Goal: Task Accomplishment & Management: Manage account settings

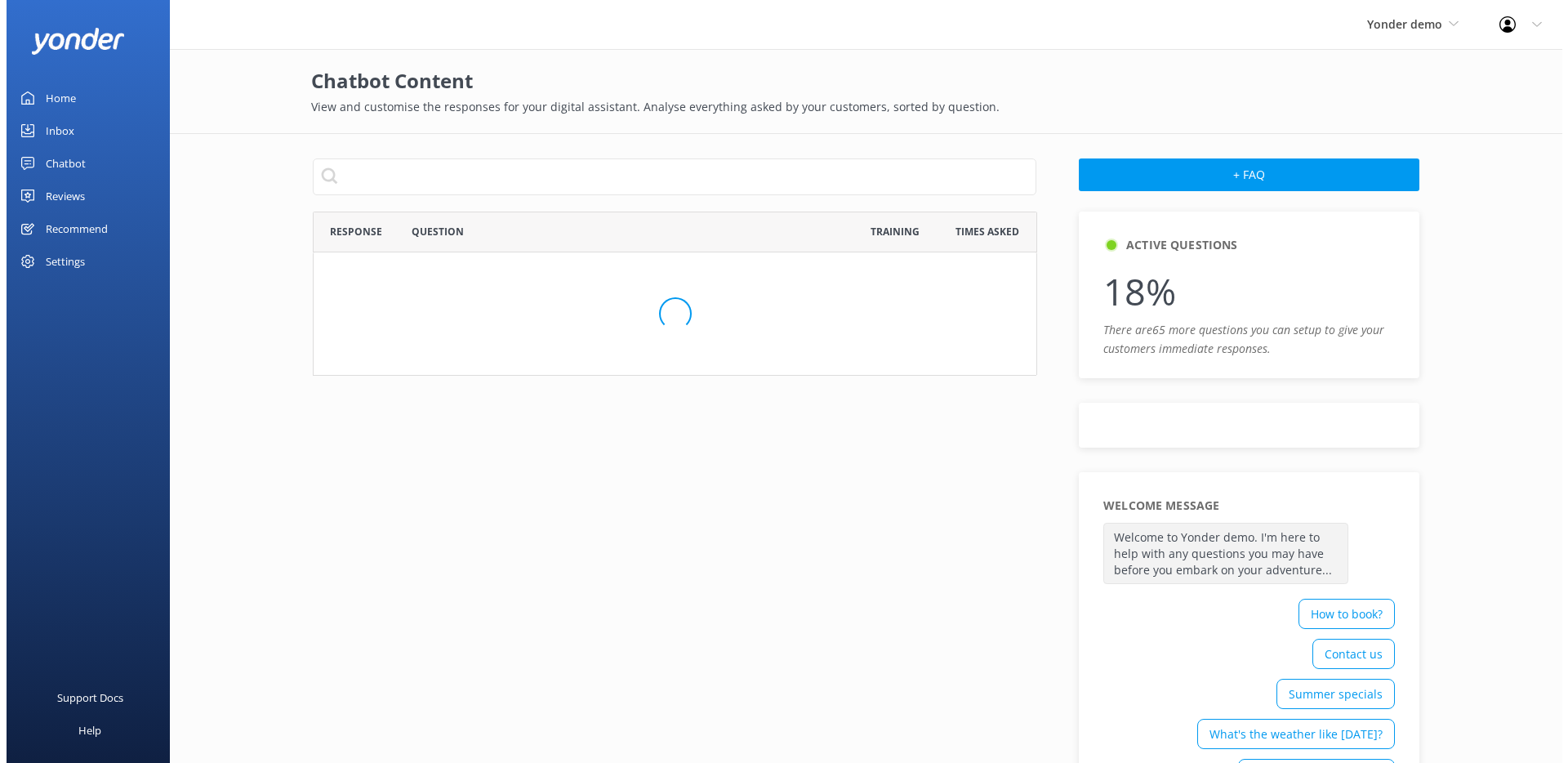
scroll to position [927, 712]
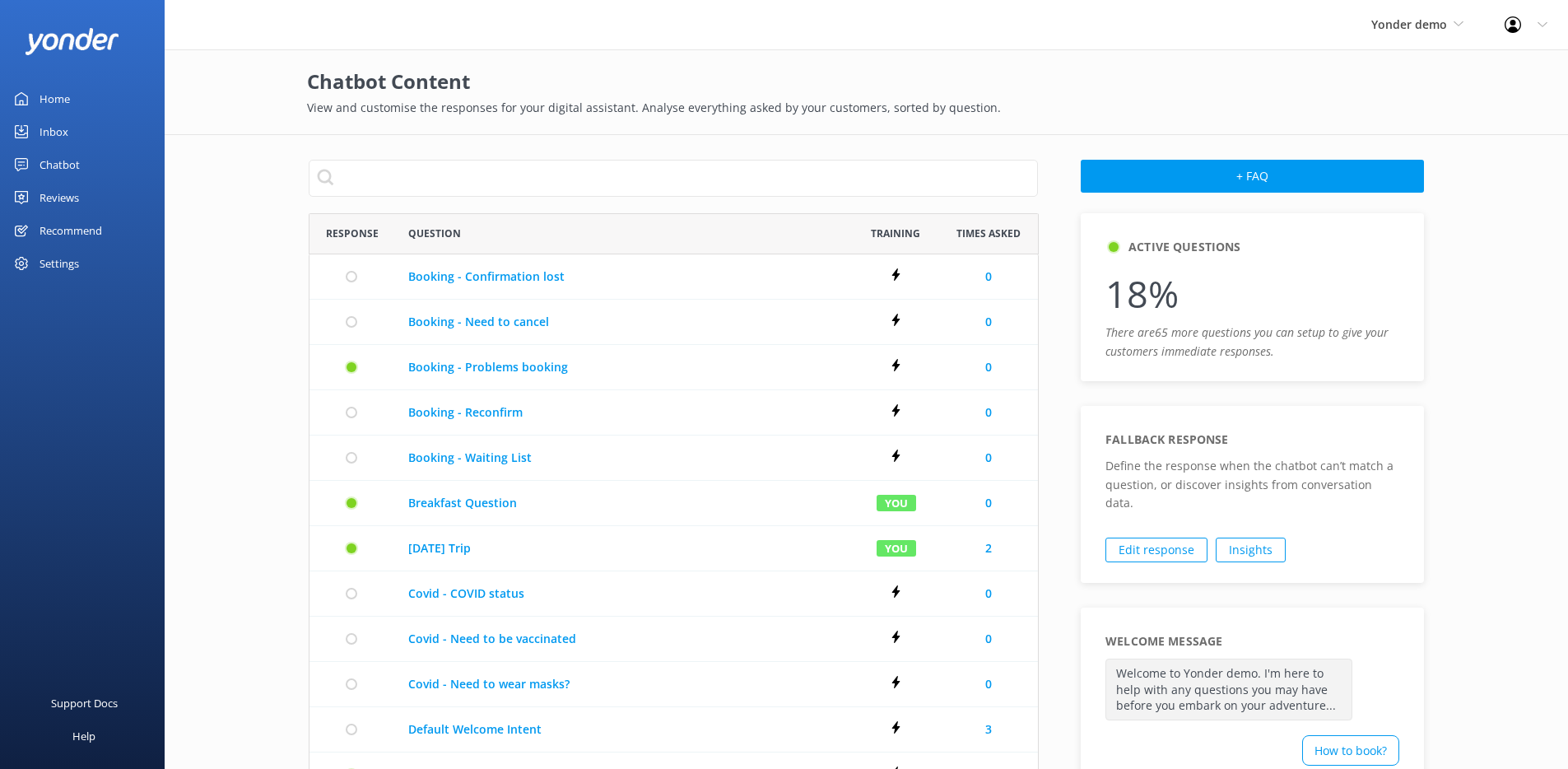
click at [78, 130] on link "Inbox" at bounding box center [82, 132] width 165 height 33
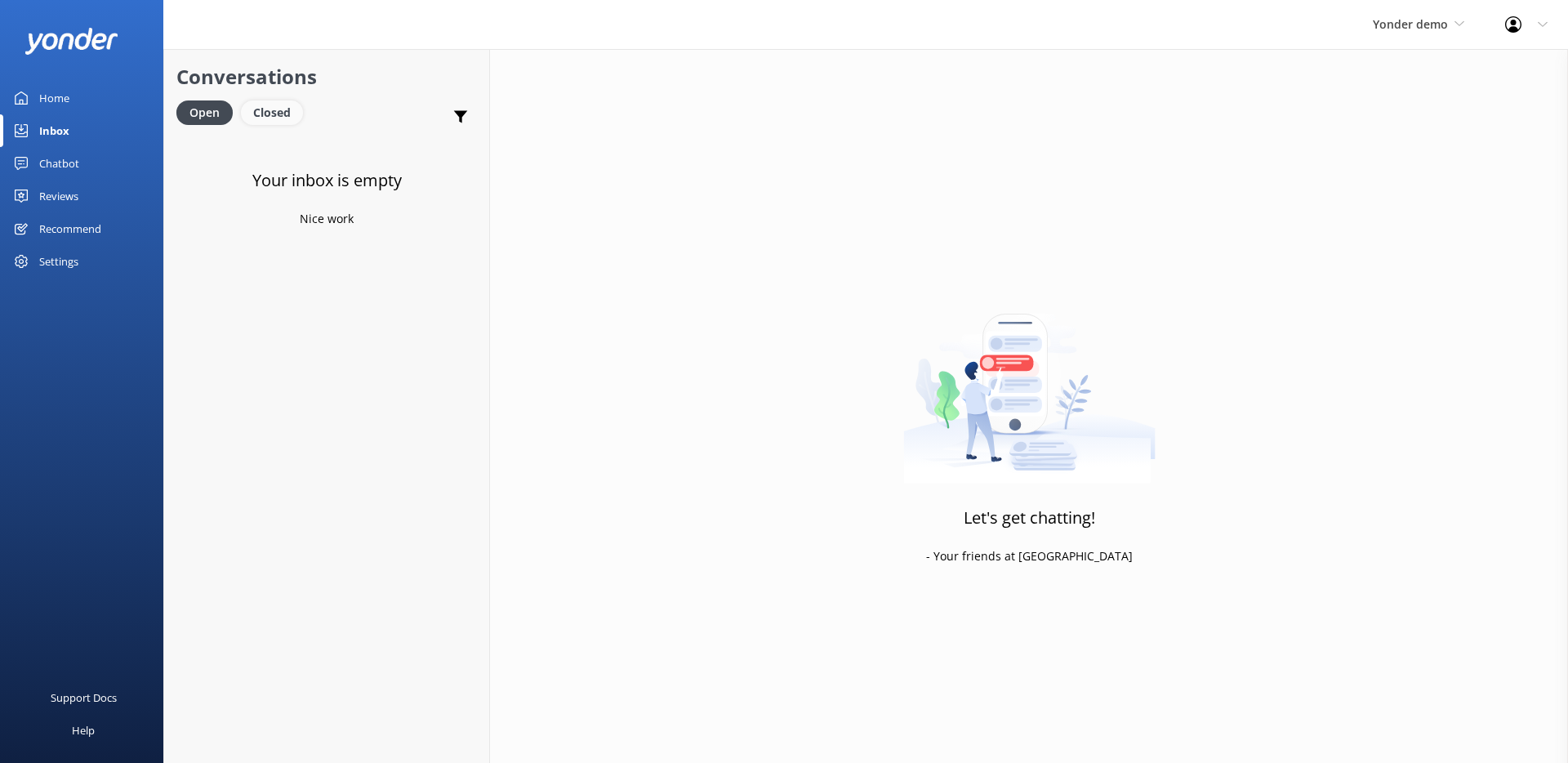
click at [283, 109] on div "Closed" at bounding box center [271, 112] width 62 height 25
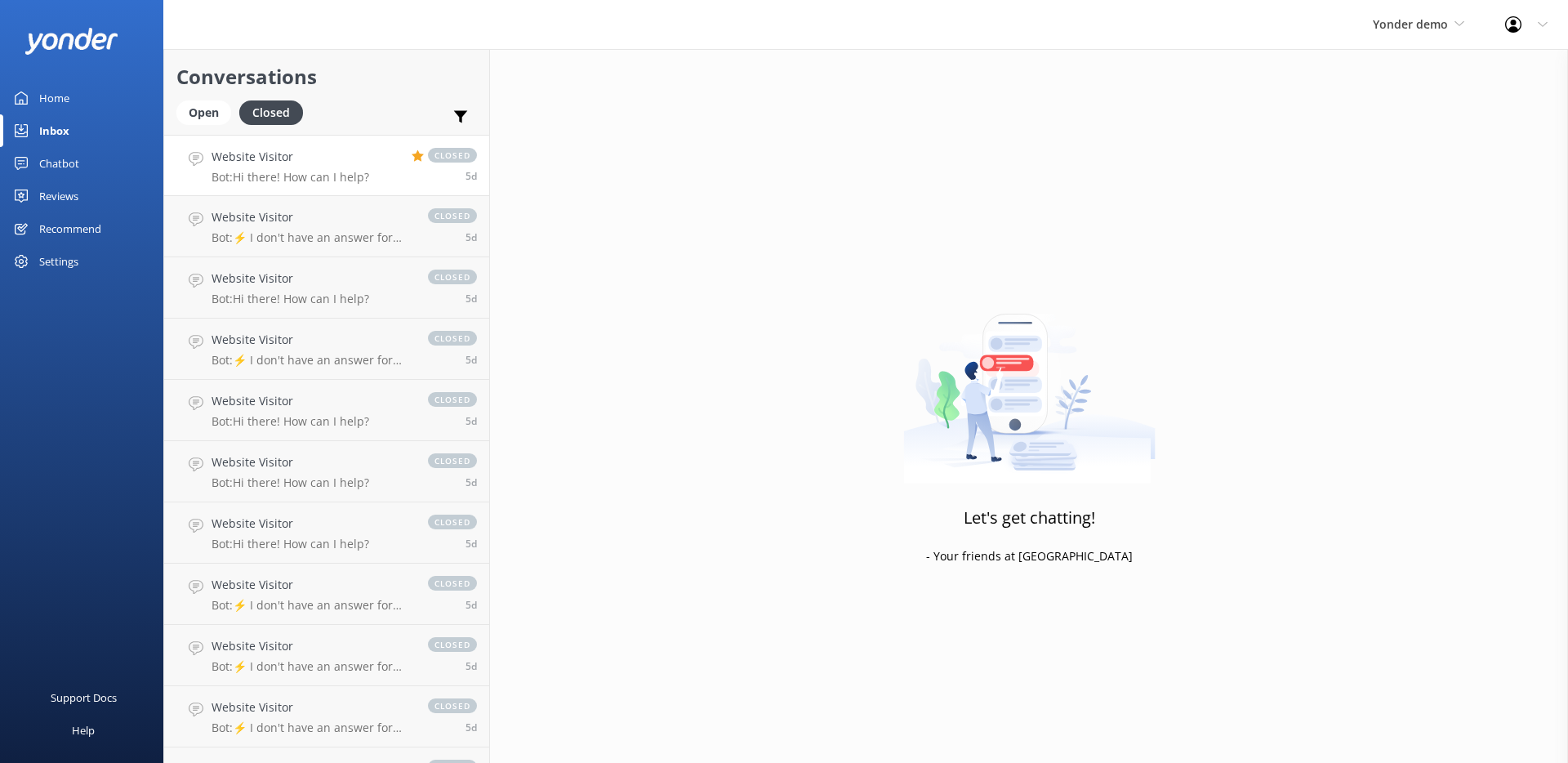
click at [311, 170] on p "Bot: Hi there! How can I help?" at bounding box center [290, 177] width 157 height 15
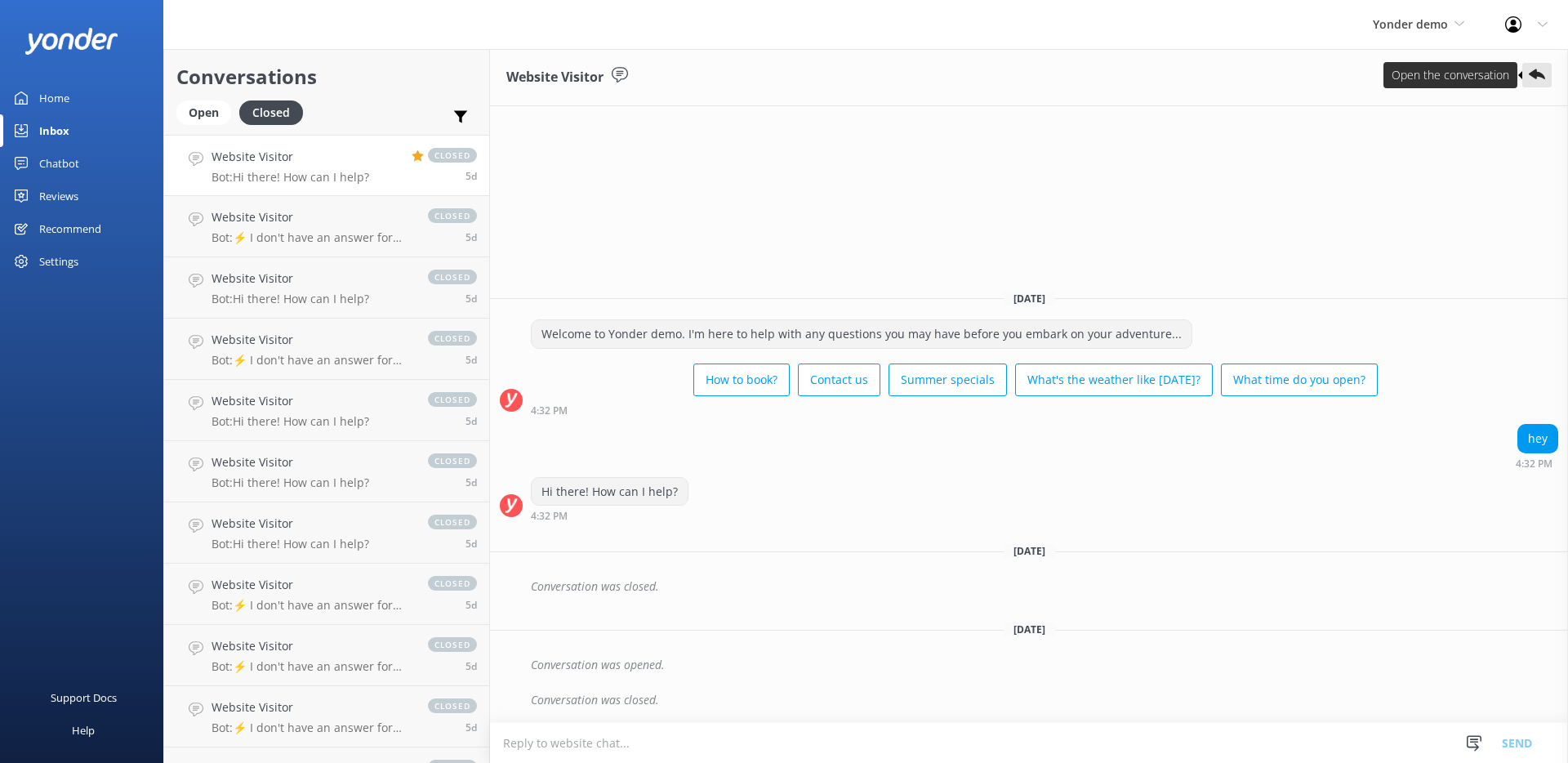
click at [1534, 73] on use at bounding box center [1537, 74] width 17 height 11
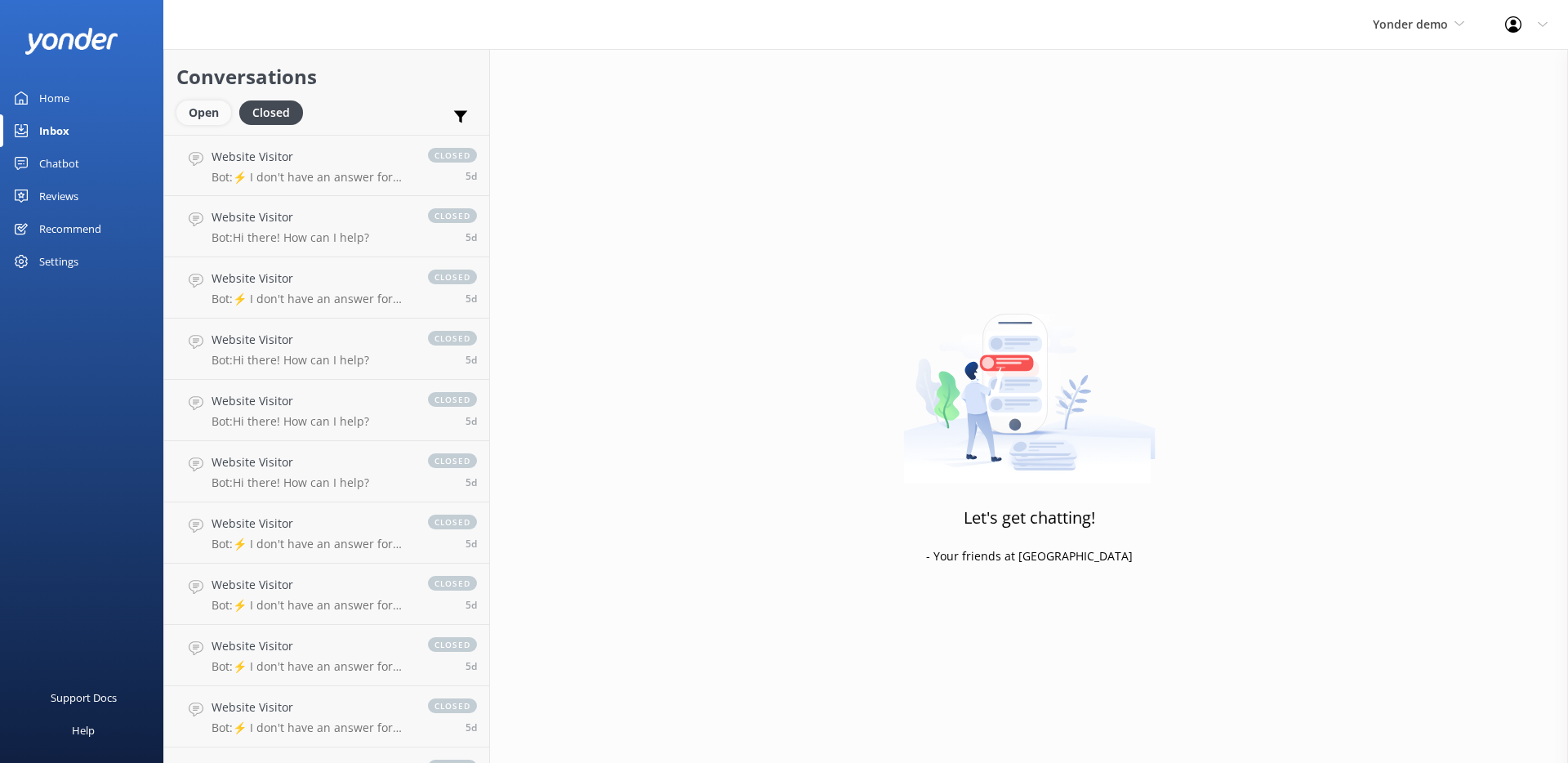
click at [191, 101] on div "Open" at bounding box center [203, 112] width 54 height 25
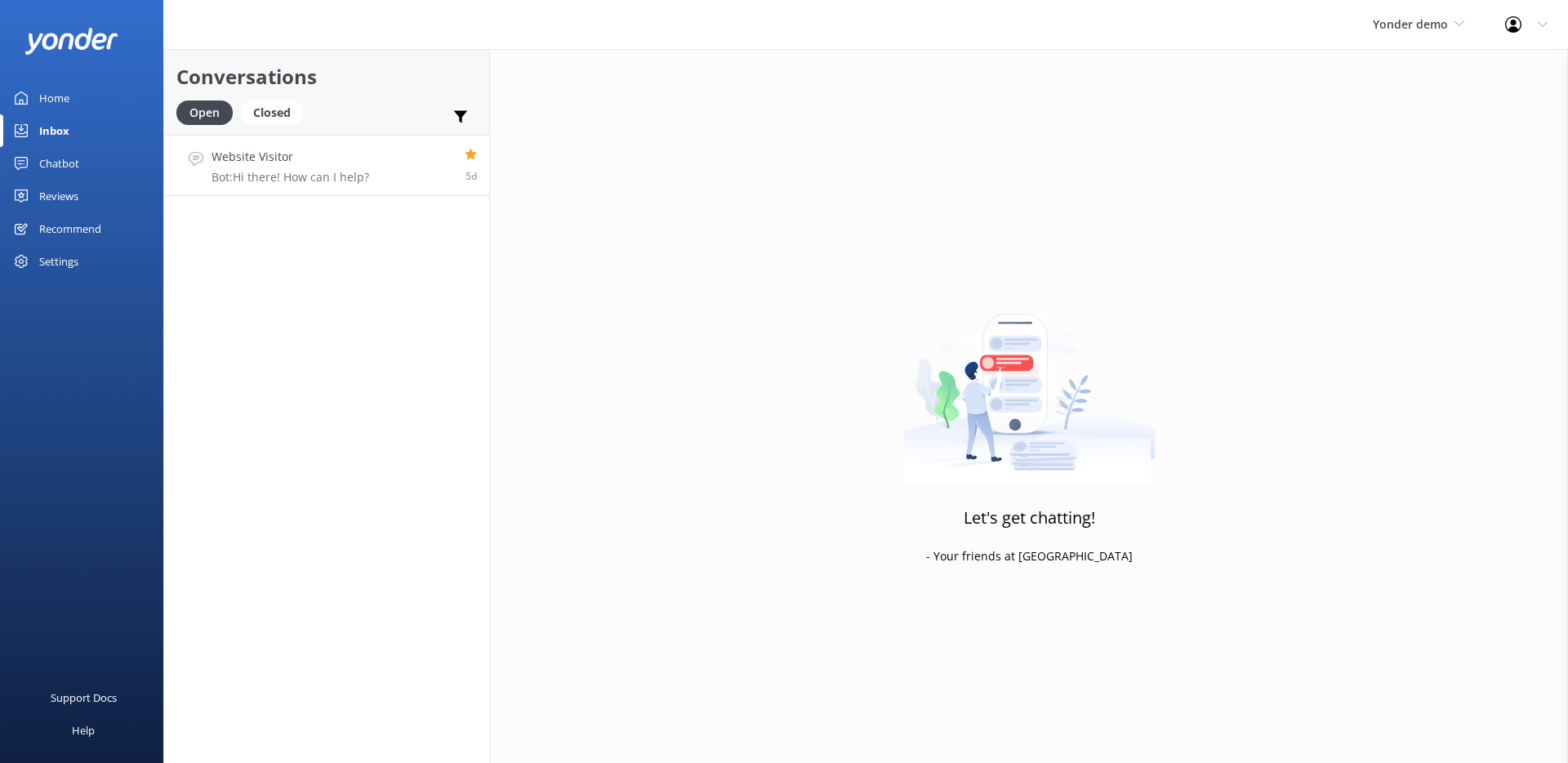
click at [295, 170] on p "Bot: Hi there! How can I help?" at bounding box center [290, 177] width 157 height 15
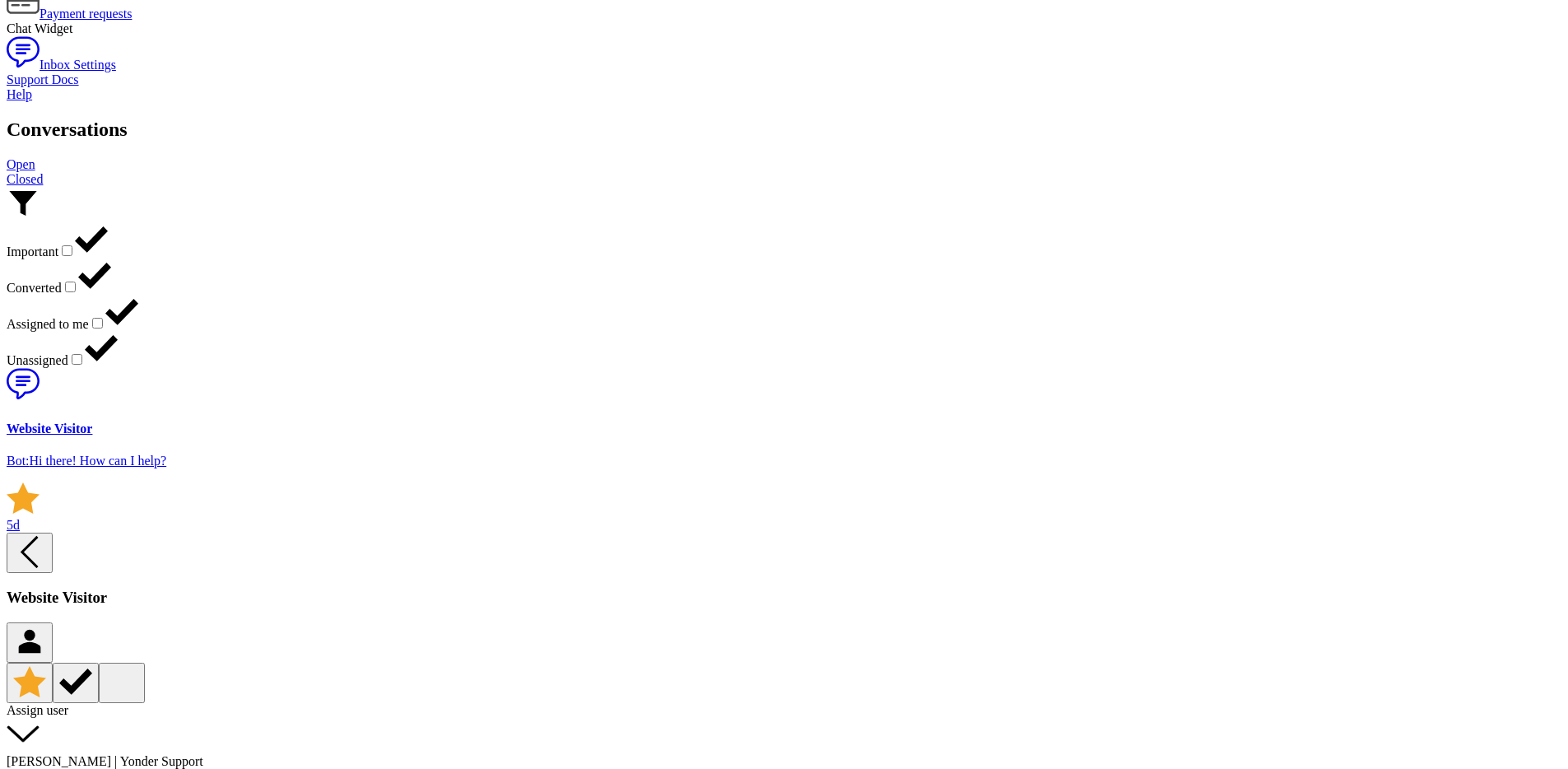
scroll to position [1203, 0]
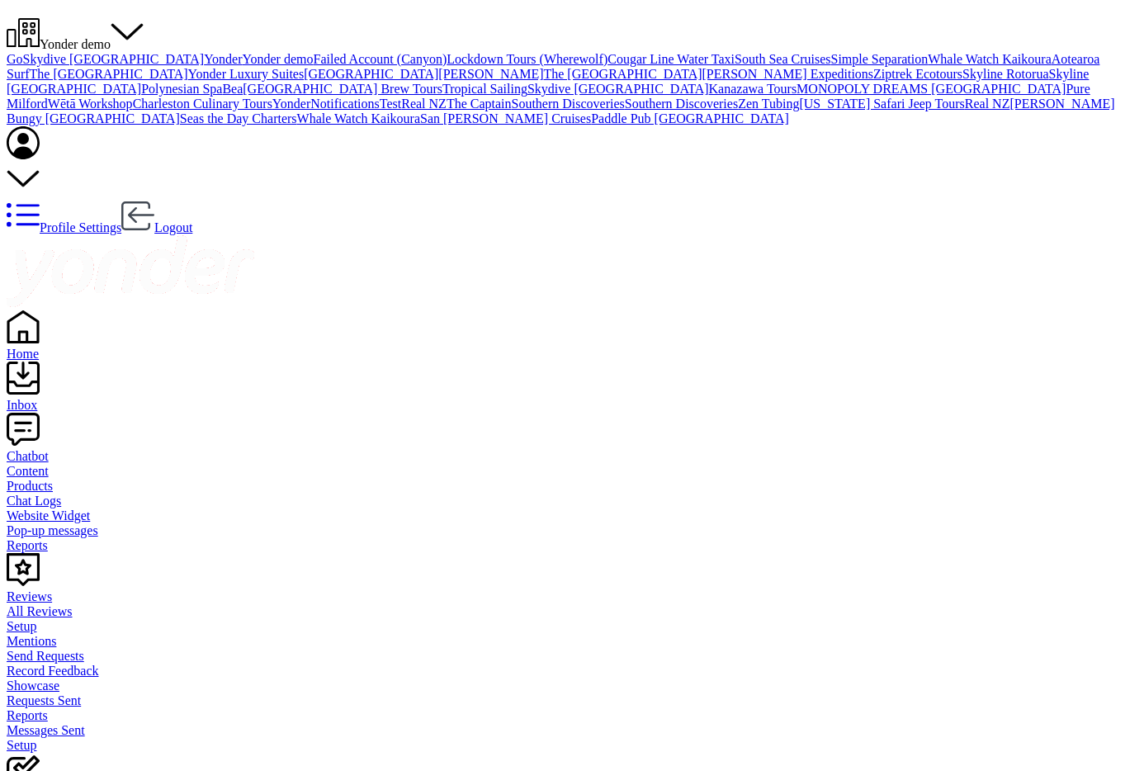
checkbox input "true"
